Goal: Information Seeking & Learning: Learn about a topic

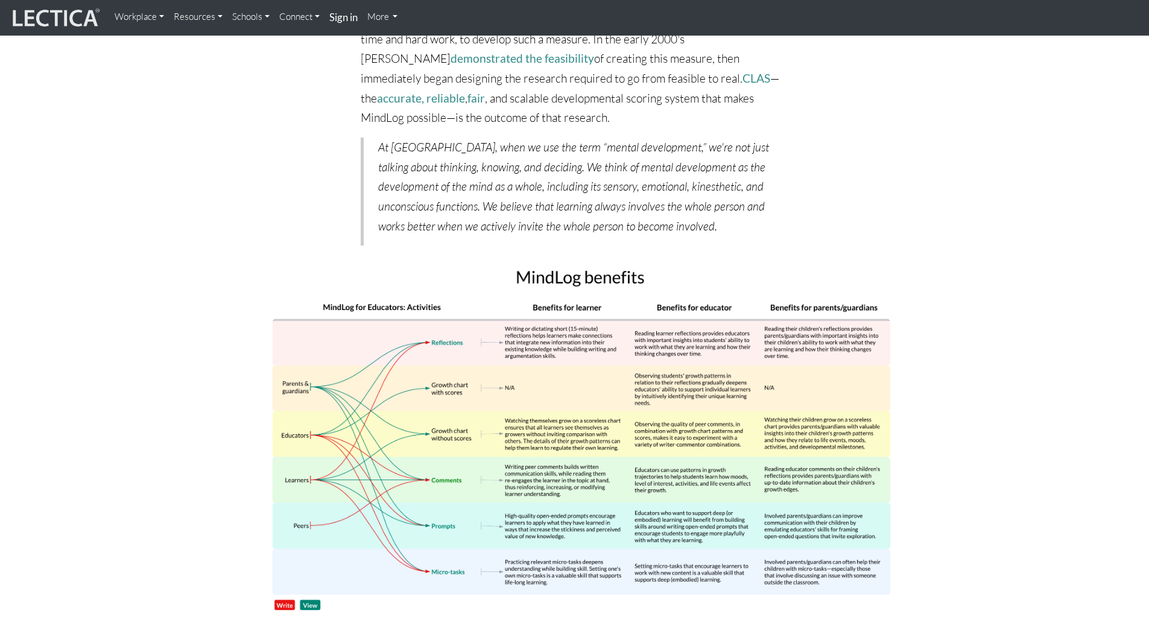
scroll to position [5369, 0]
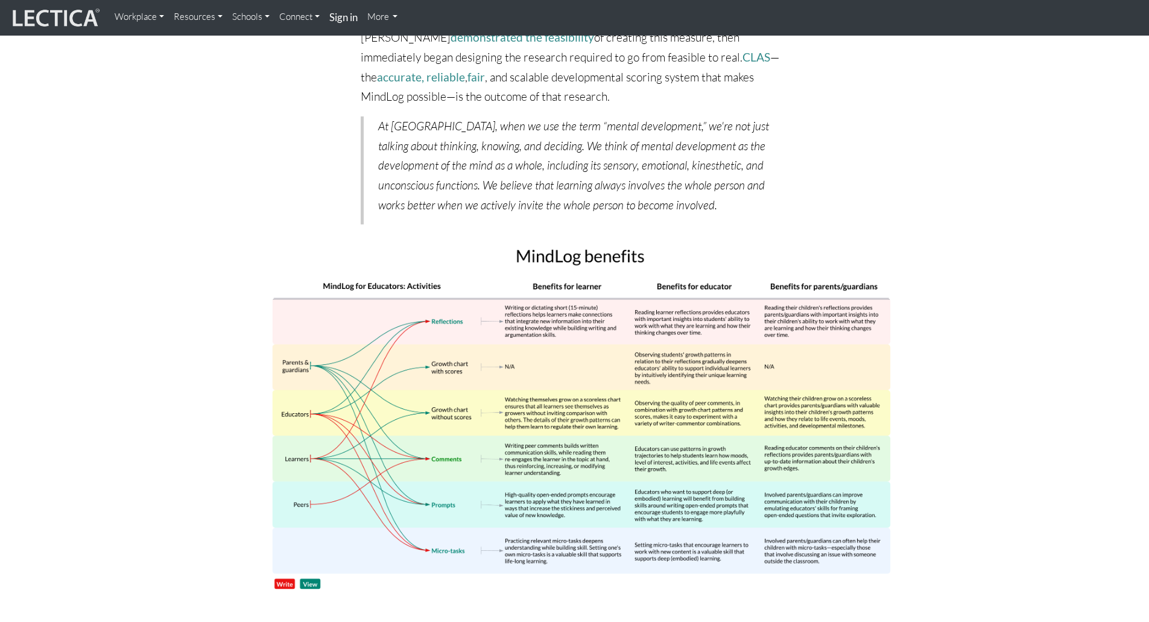
click at [282, 524] on img at bounding box center [575, 416] width 652 height 365
click at [309, 524] on img at bounding box center [575, 416] width 652 height 365
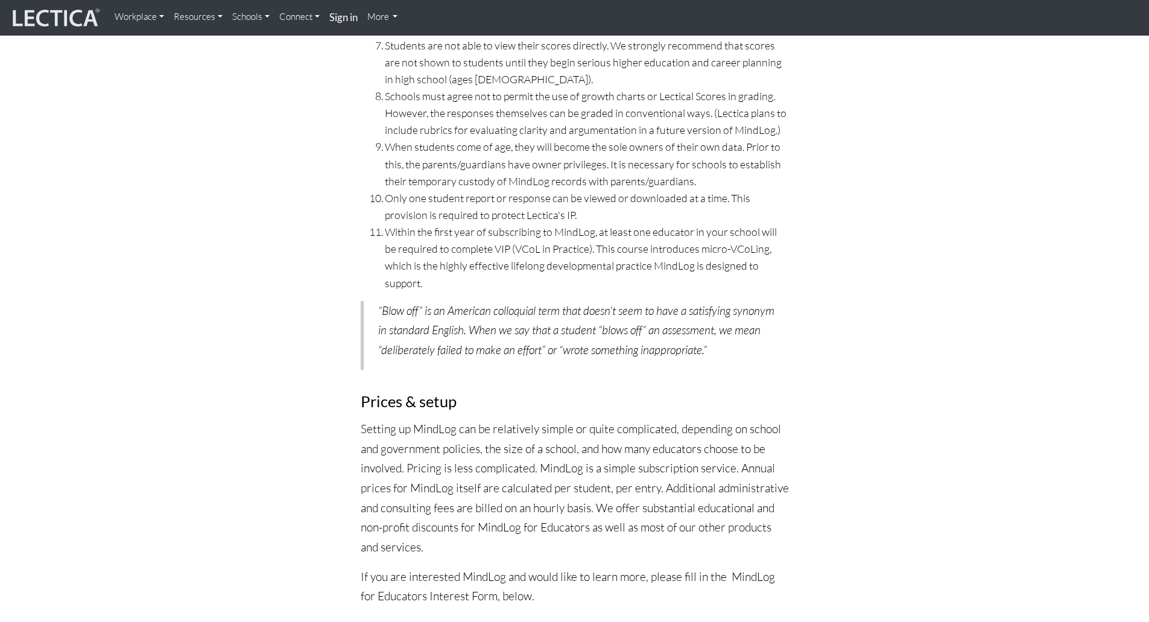
scroll to position [6274, 0]
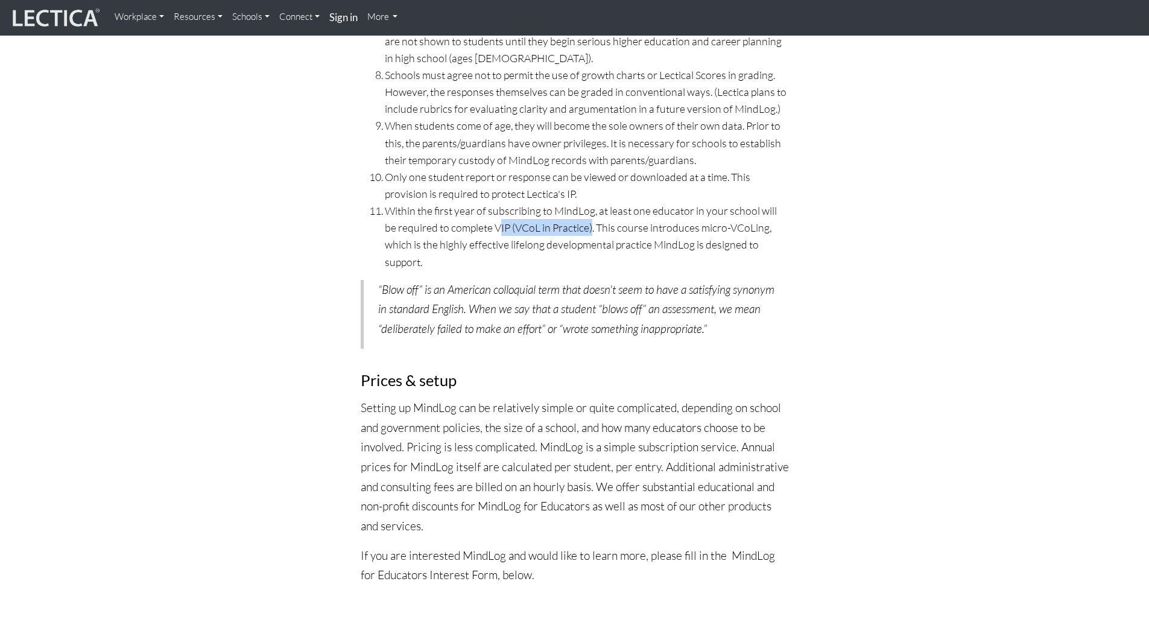
drag, startPoint x: 486, startPoint y: 166, endPoint x: 580, endPoint y: 170, distance: 94.2
click at [580, 202] on li "Within the first year of subscribing to MindLog, at least one educator in your …" at bounding box center [587, 236] width 404 height 68
drag, startPoint x: 634, startPoint y: 167, endPoint x: 755, endPoint y: 256, distance: 149.7
click at [755, 256] on div "Important MindLog requirements and conventions MindLog is designed exclusively …" at bounding box center [575, 144] width 446 height 901
click at [776, 280] on blockquote "“Blow off” is an American colloquial term that doesn't seem to have a satisfyin…" at bounding box center [575, 314] width 428 height 69
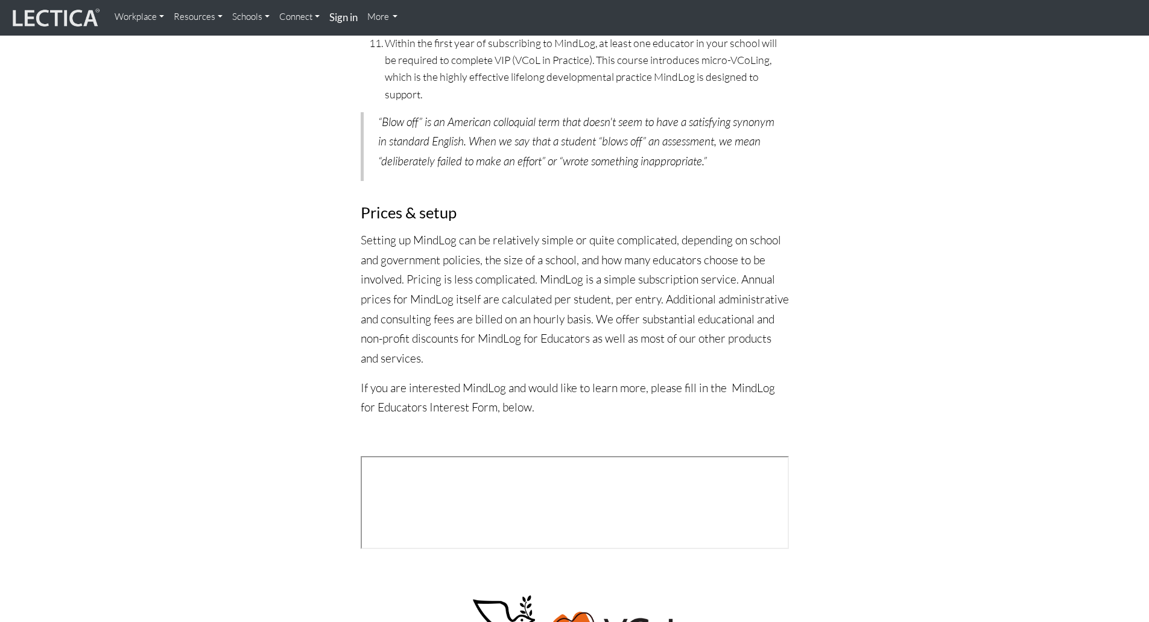
scroll to position [6455, 0]
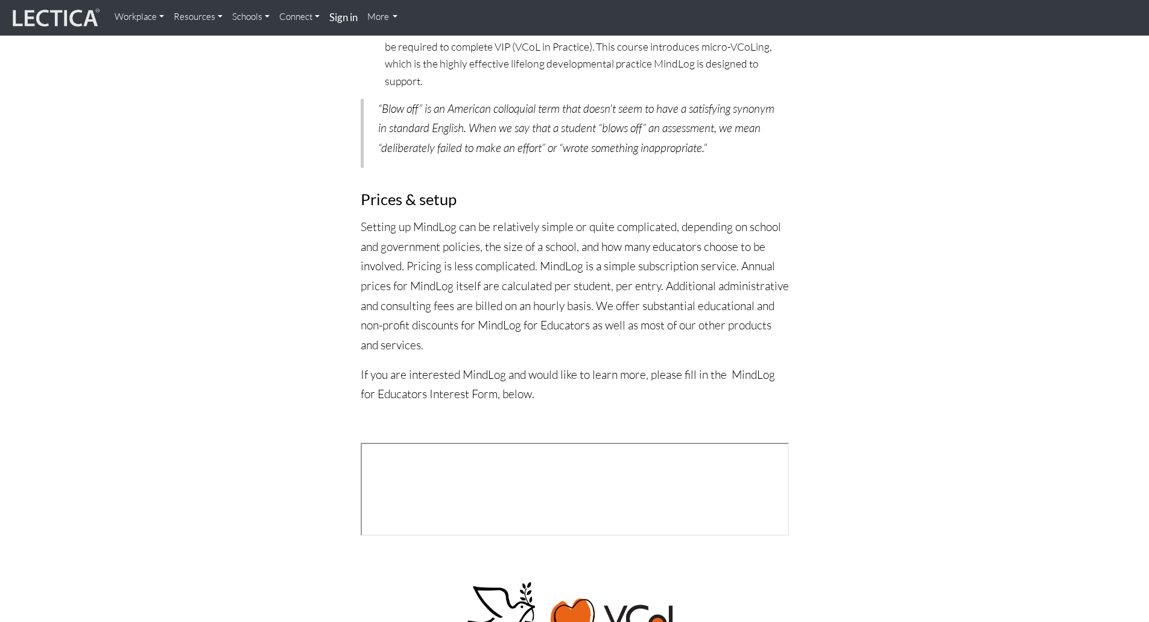
drag, startPoint x: 466, startPoint y: 151, endPoint x: 594, endPoint y: 265, distance: 171.4
click at [594, 265] on p "Setting up MindLog can be relatively simple or quite complicated, depending on …" at bounding box center [575, 286] width 428 height 138
click at [509, 365] on p "If you are interested MindLog and would like to learn more, please fill in the …" at bounding box center [575, 384] width 428 height 39
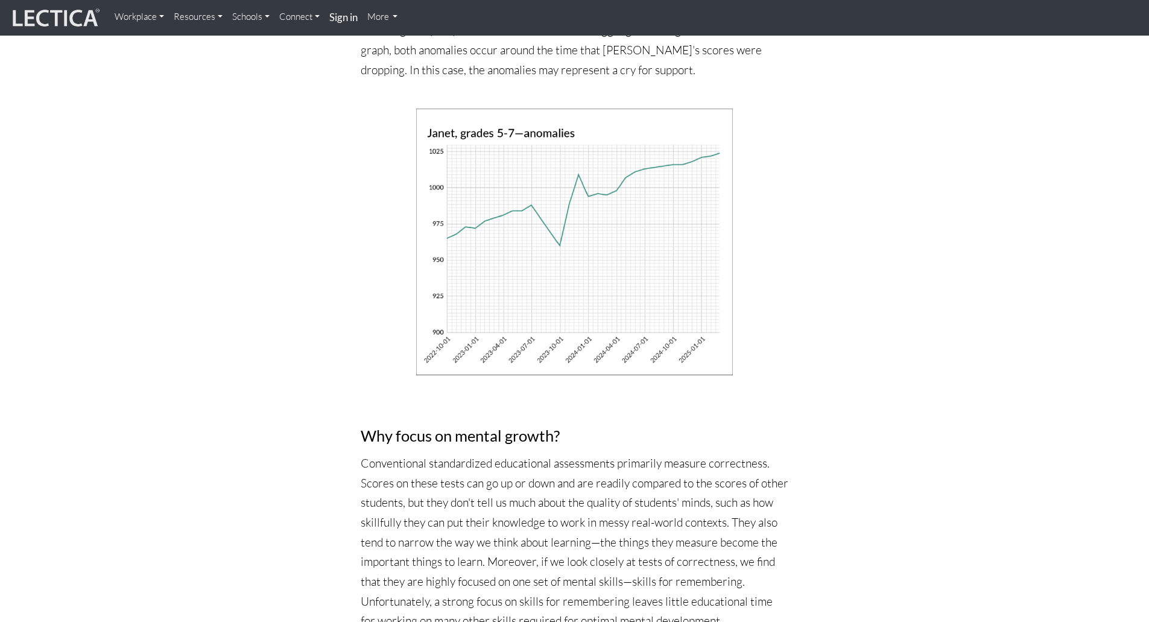
scroll to position [4585, 0]
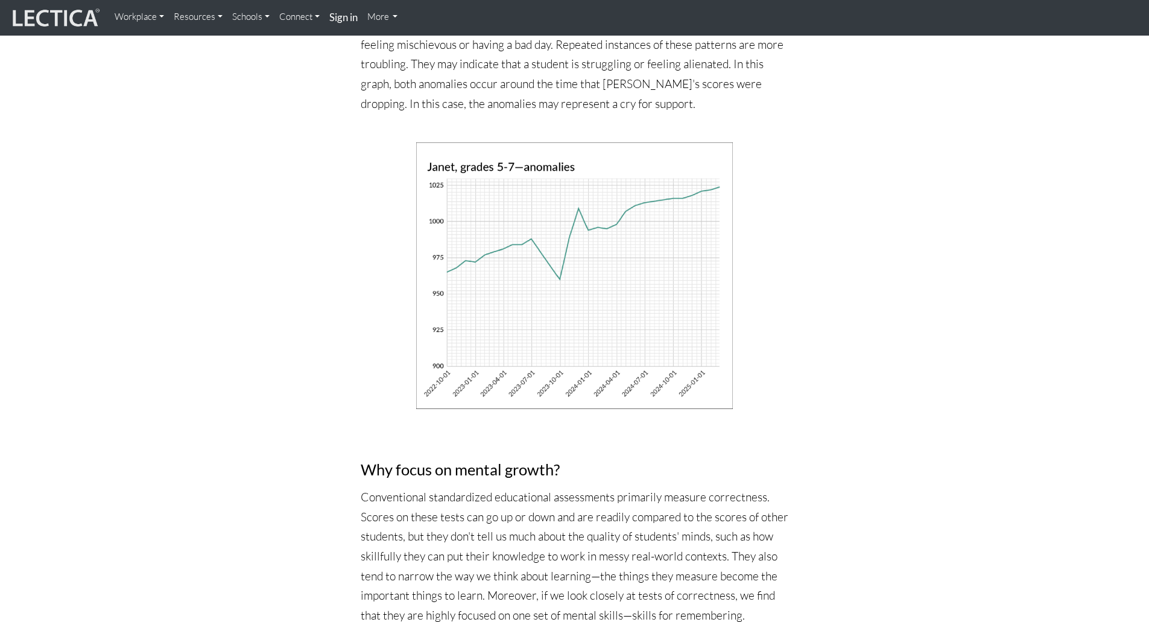
click at [208, 15] on link "Resources" at bounding box center [198, 17] width 59 height 24
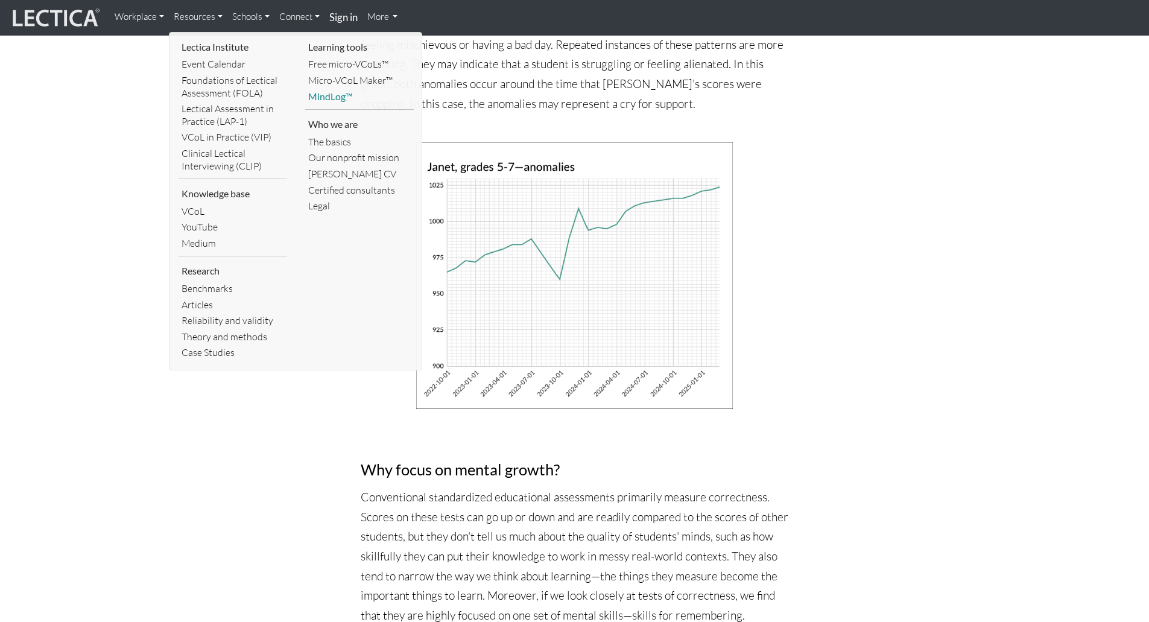
click at [337, 97] on link "MindLog™" at bounding box center [359, 97] width 109 height 16
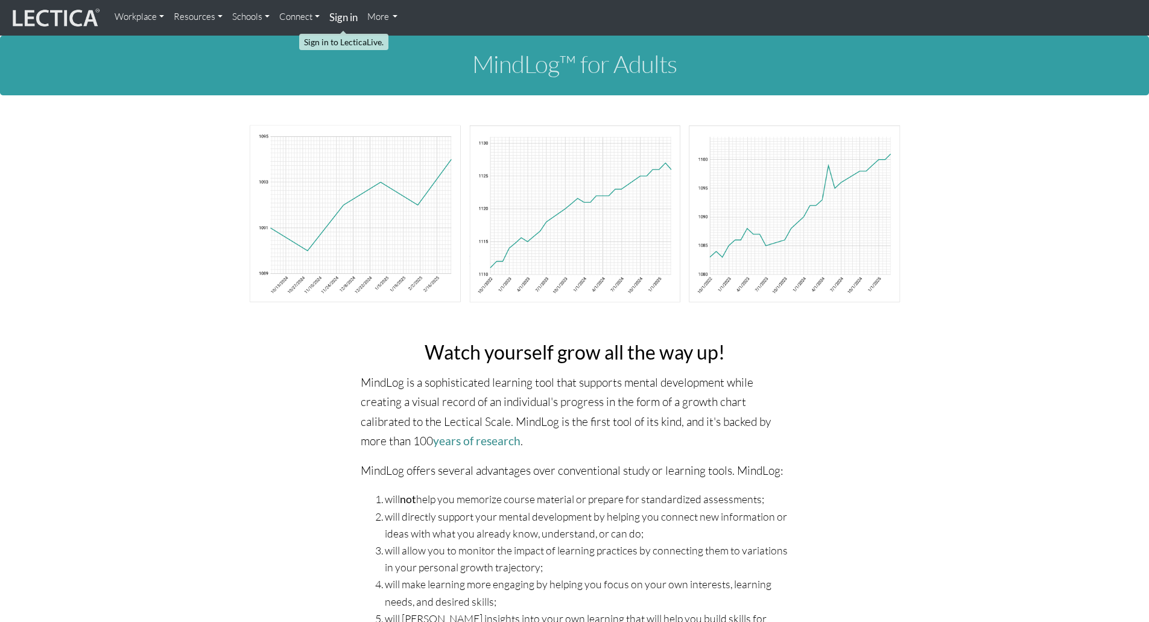
click at [350, 16] on strong "Sign in" at bounding box center [343, 17] width 28 height 13
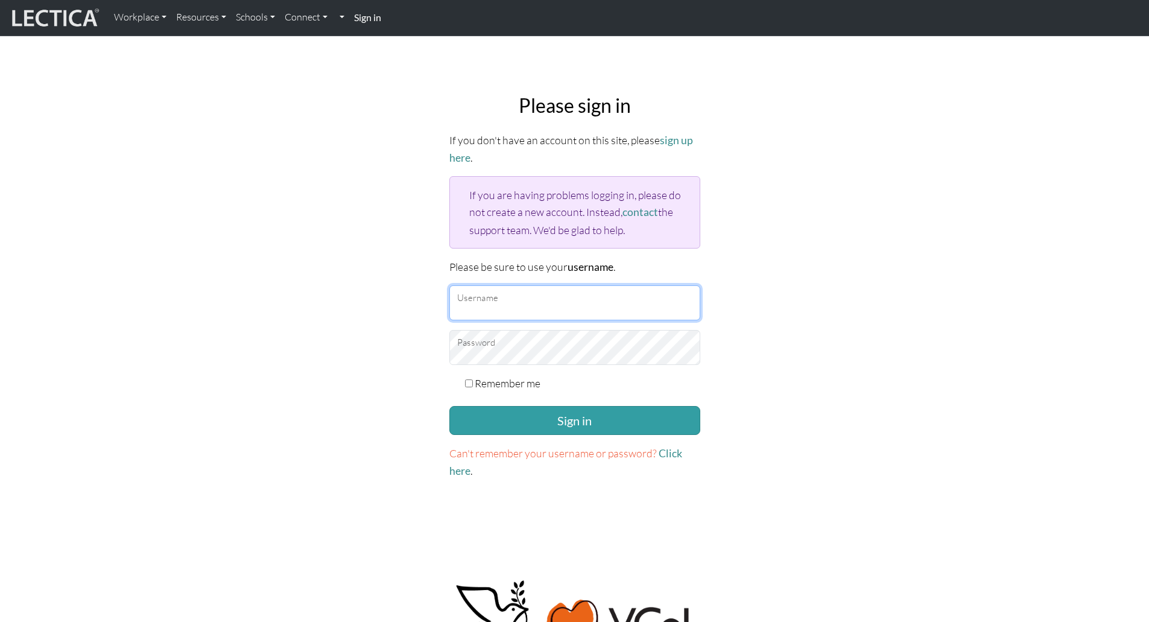
click at [528, 293] on input "Username" at bounding box center [574, 302] width 251 height 35
type input "zulewskj"
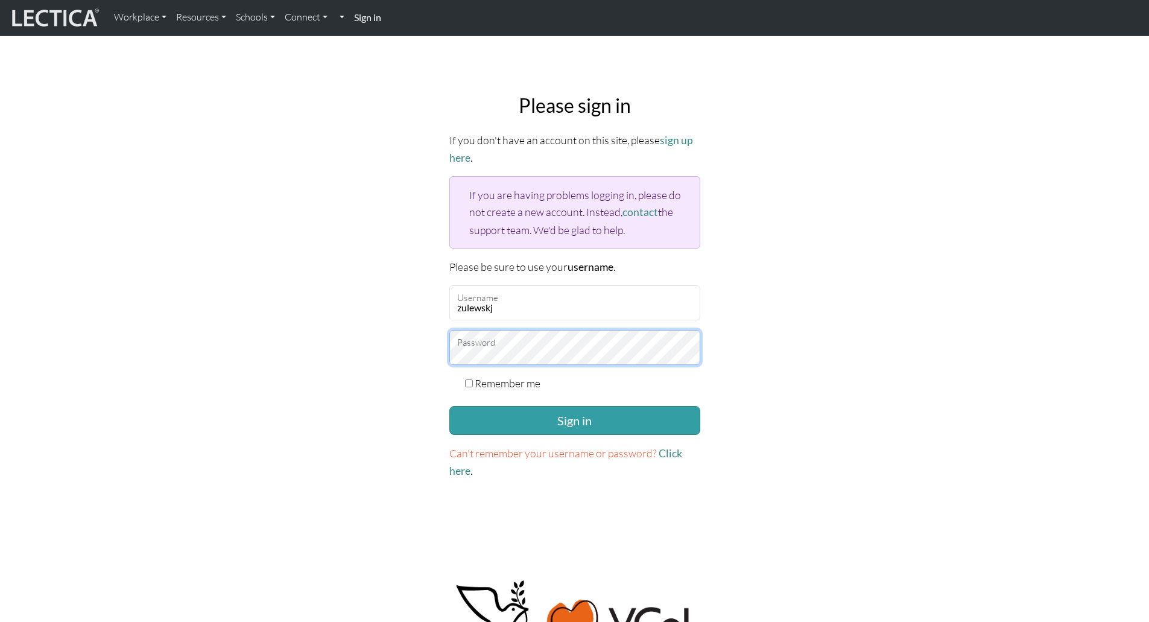
click at [449, 406] on button "Sign in" at bounding box center [574, 420] width 251 height 29
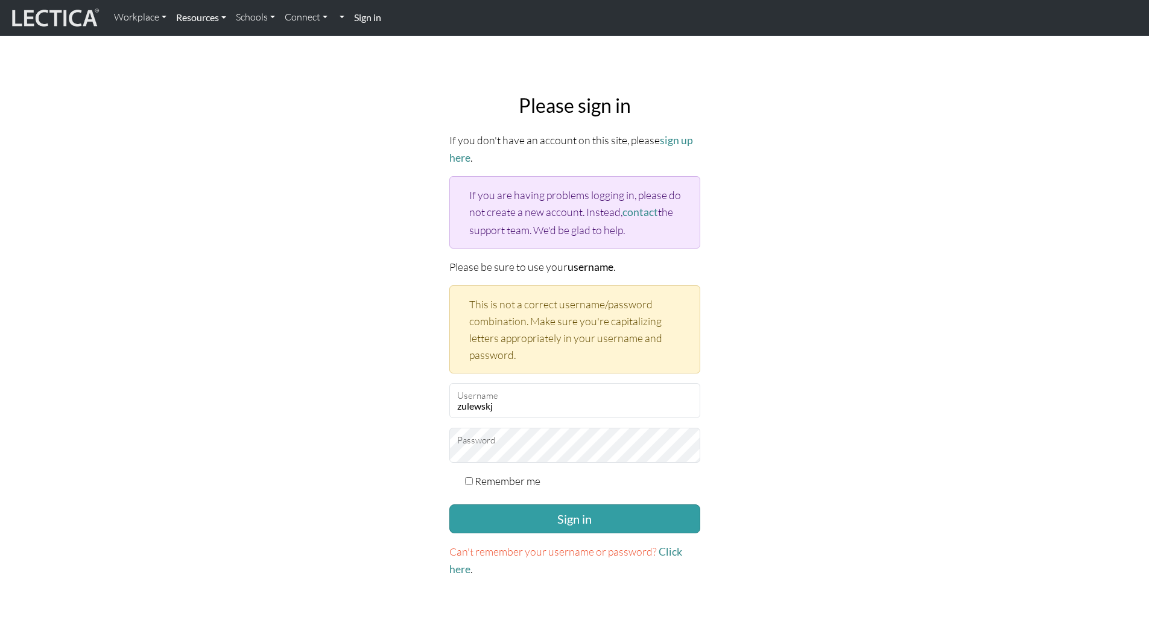
click at [195, 17] on link "Resources" at bounding box center [201, 17] width 60 height 25
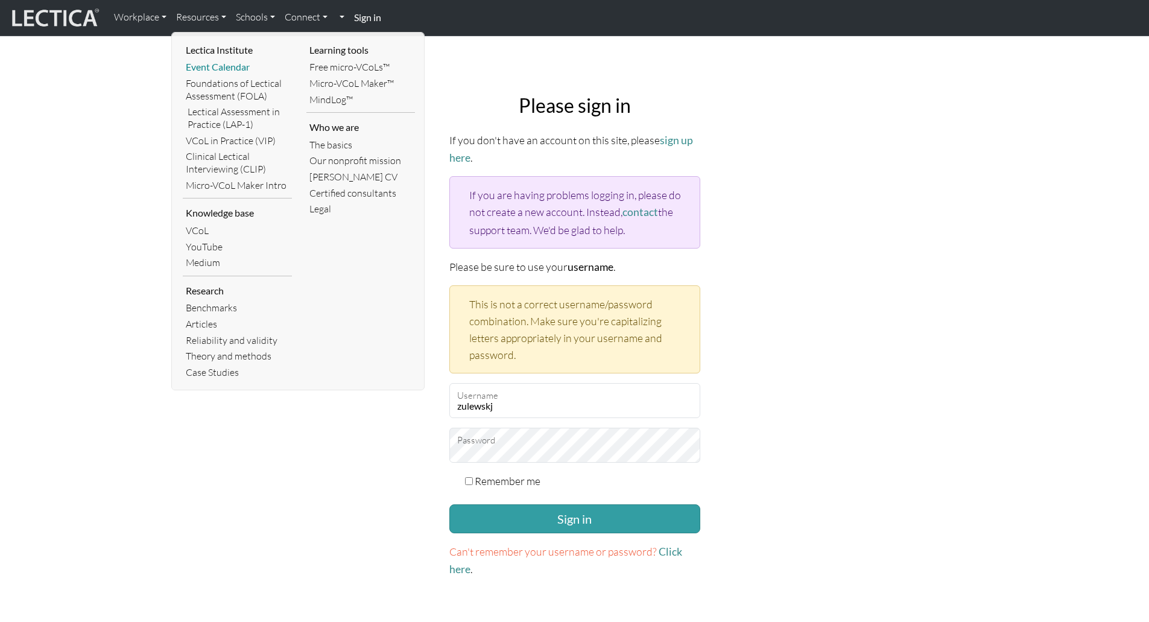
click at [219, 63] on link "Event Calendar" at bounding box center [237, 67] width 109 height 16
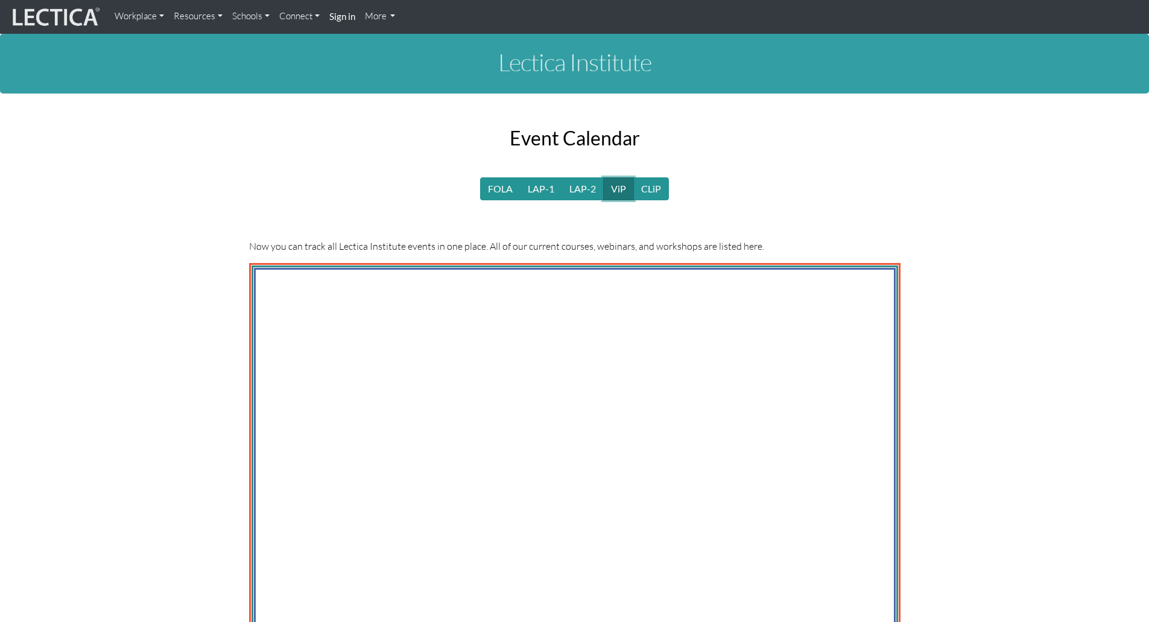
click at [626, 185] on link "ViP" at bounding box center [618, 188] width 31 height 23
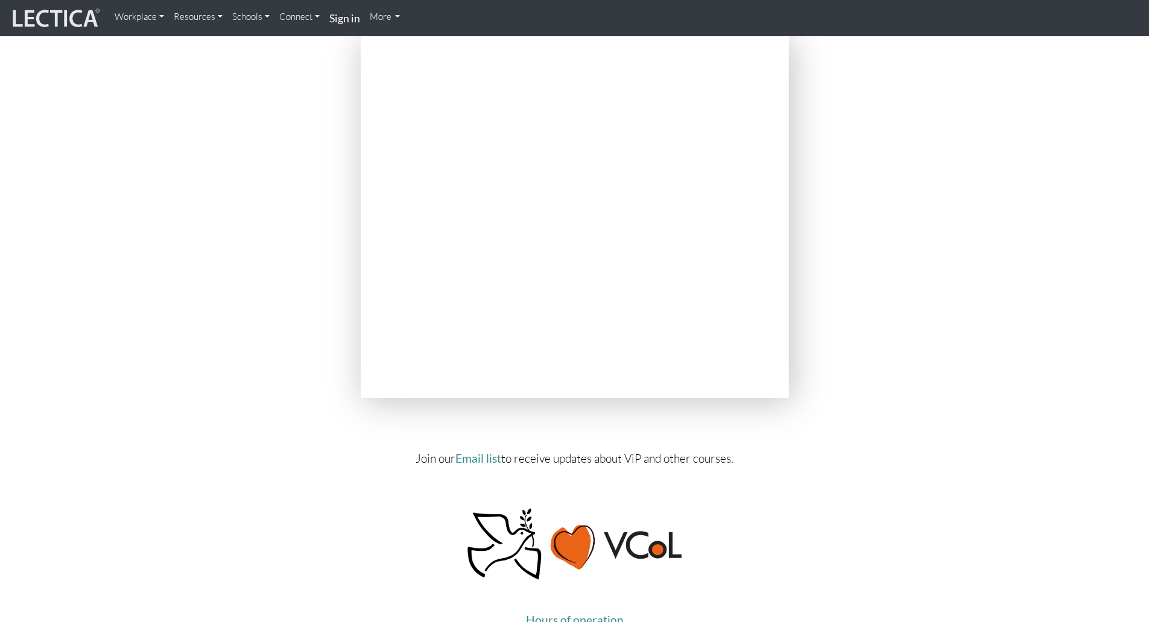
scroll to position [4826, 0]
